Goal: Browse casually: Explore the website without a specific task or goal

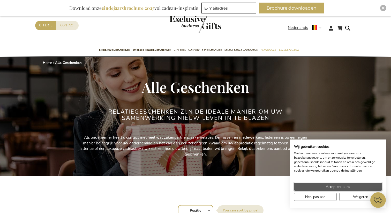
click at [339, 185] on span "Accepteer alles" at bounding box center [338, 186] width 24 height 5
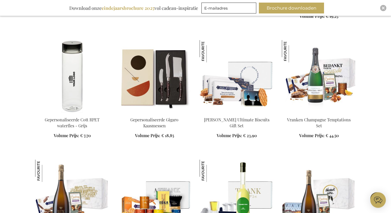
scroll to position [556, 0]
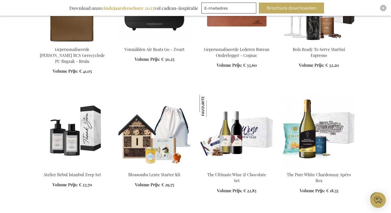
scroll to position [943, 0]
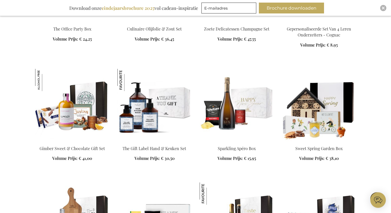
scroll to position [1250, 0]
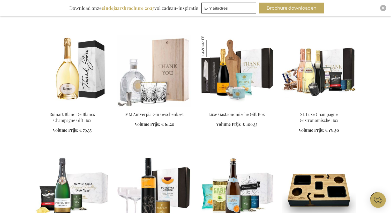
scroll to position [1518, 0]
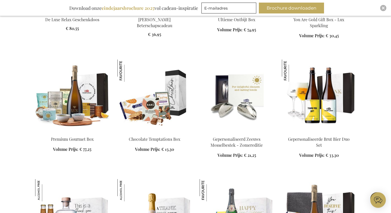
scroll to position [1846, 0]
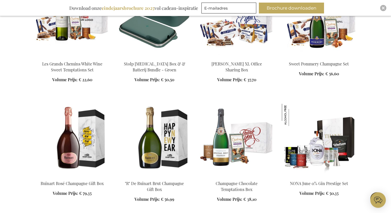
scroll to position [2158, 0]
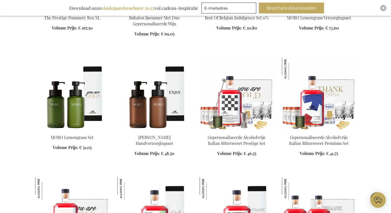
scroll to position [2462, 0]
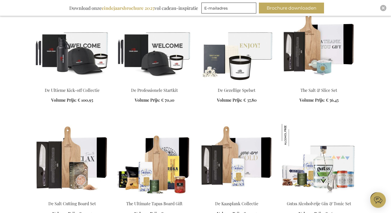
scroll to position [2995, 0]
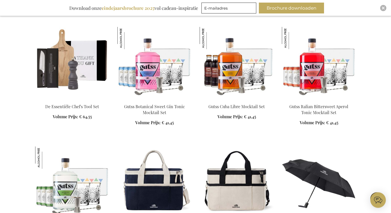
scroll to position [3302, 0]
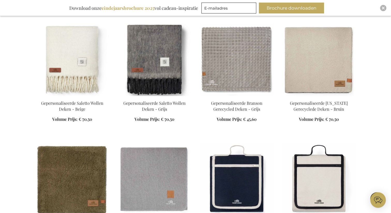
scroll to position [3793, 0]
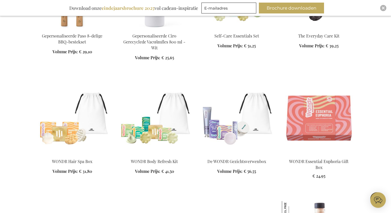
scroll to position [4353, 0]
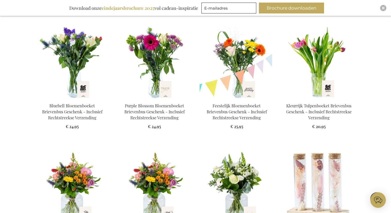
scroll to position [6184, 0]
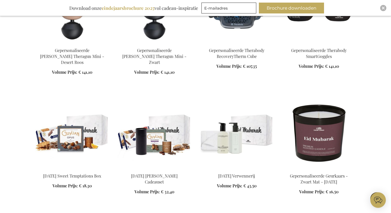
scroll to position [9532, 0]
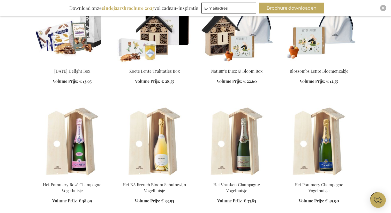
scroll to position [9756, 0]
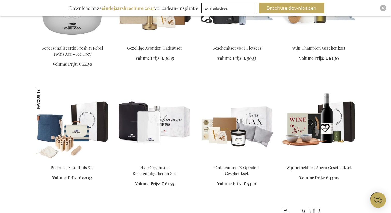
scroll to position [11215, 0]
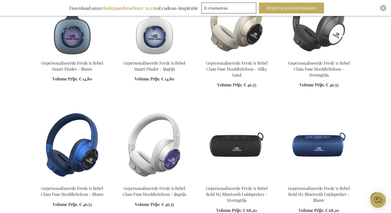
scroll to position [11690, 0]
